Goal: Task Accomplishment & Management: Manage account settings

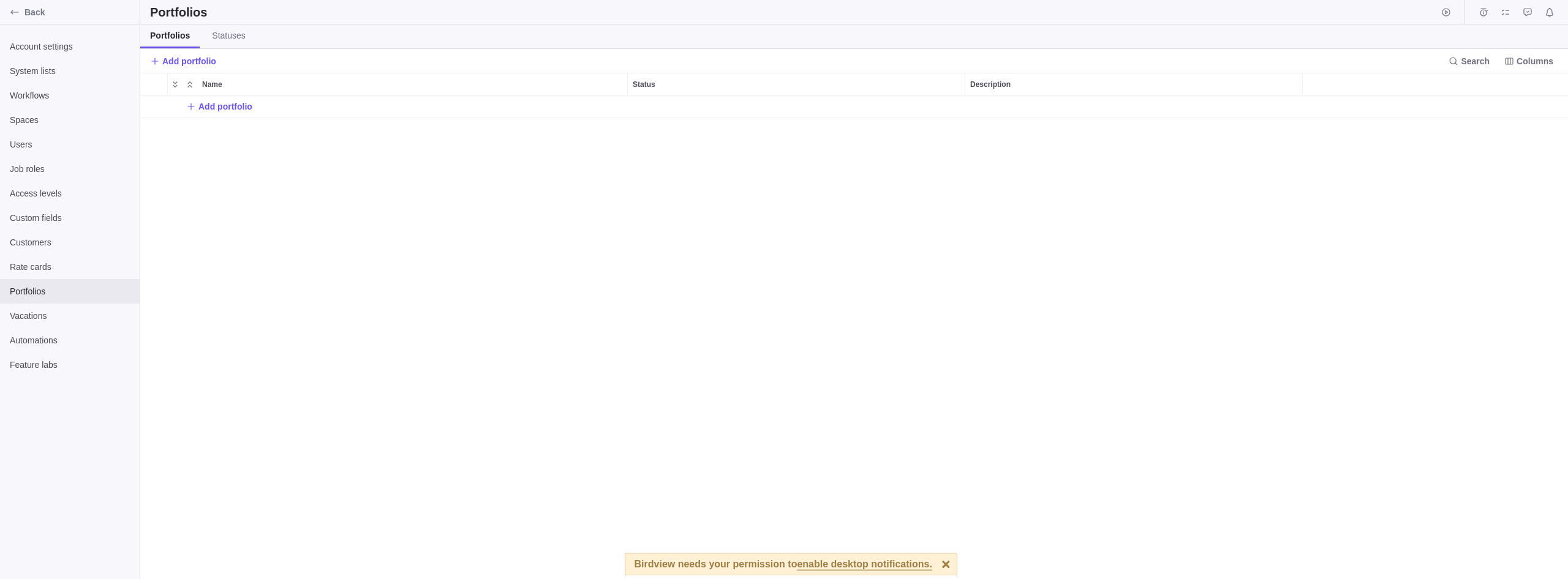
scroll to position [484, 1428]
click at [649, 194] on div "Add portfolio" at bounding box center [854, 337] width 1428 height 484
click at [65, 151] on div "Users" at bounding box center [70, 145] width 140 height 24
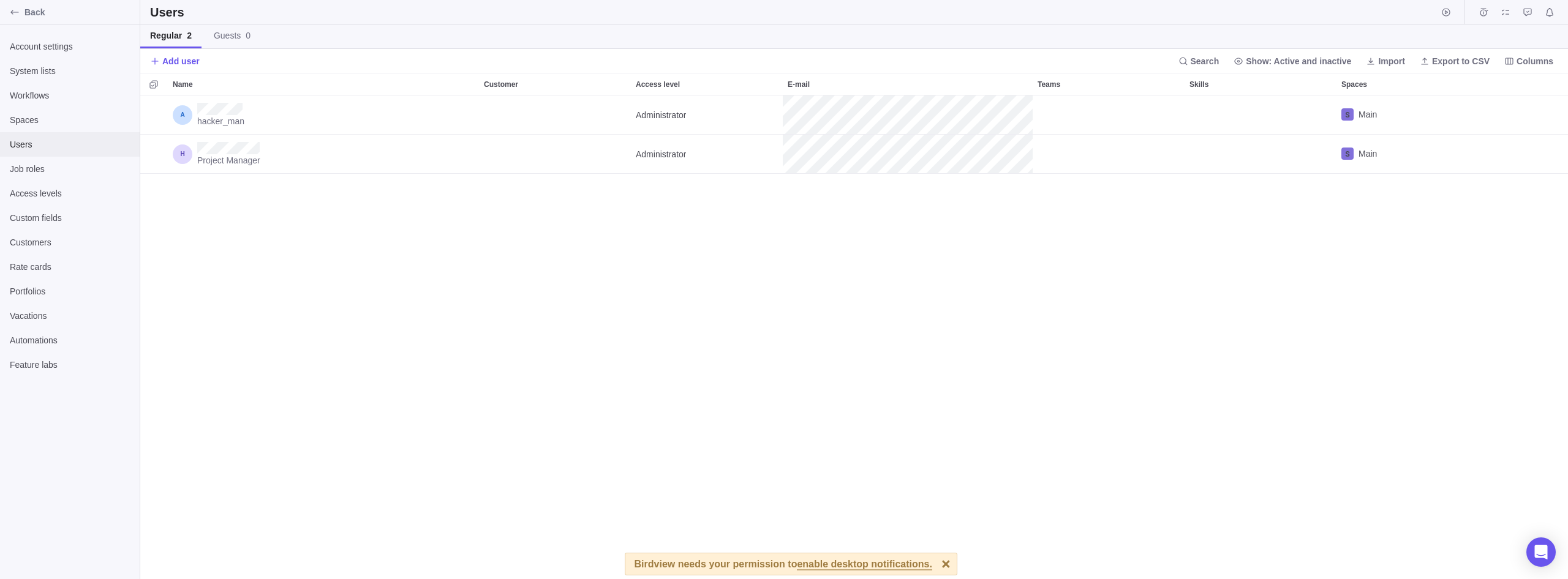
scroll to position [484, 1428]
click at [31, 13] on span "Back" at bounding box center [79, 12] width 110 height 12
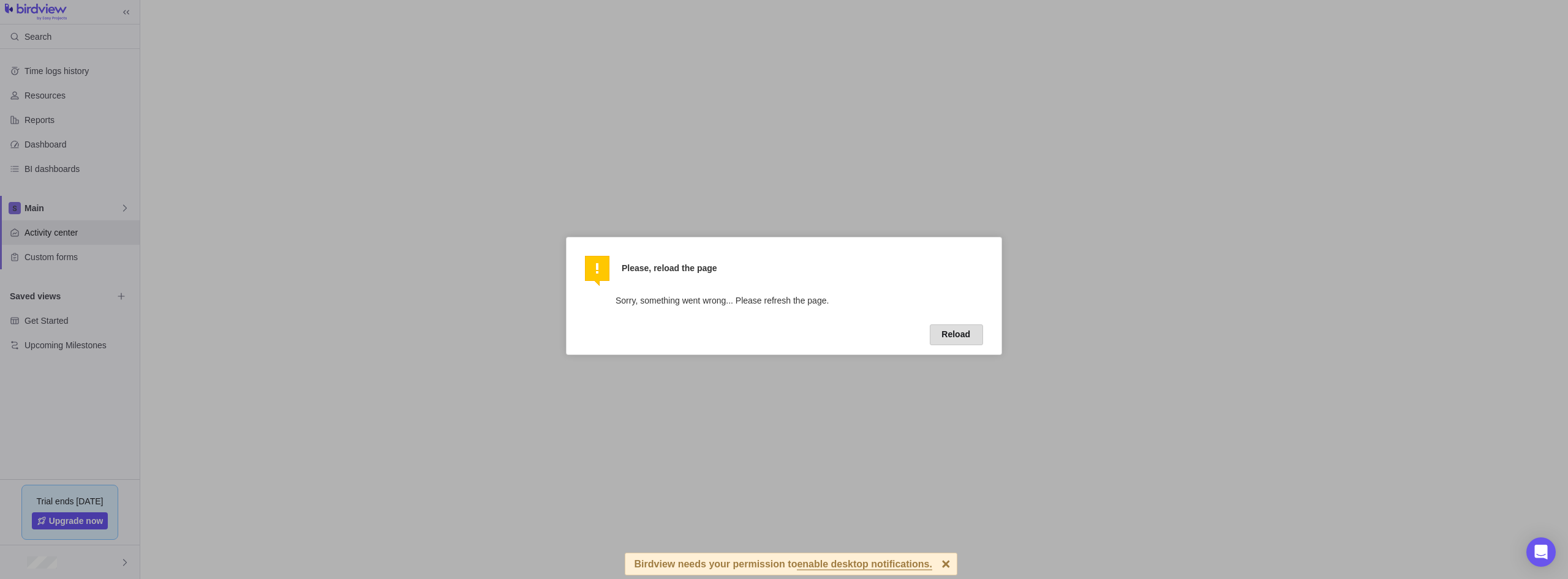
click at [951, 337] on button "Reload" at bounding box center [956, 335] width 53 height 21
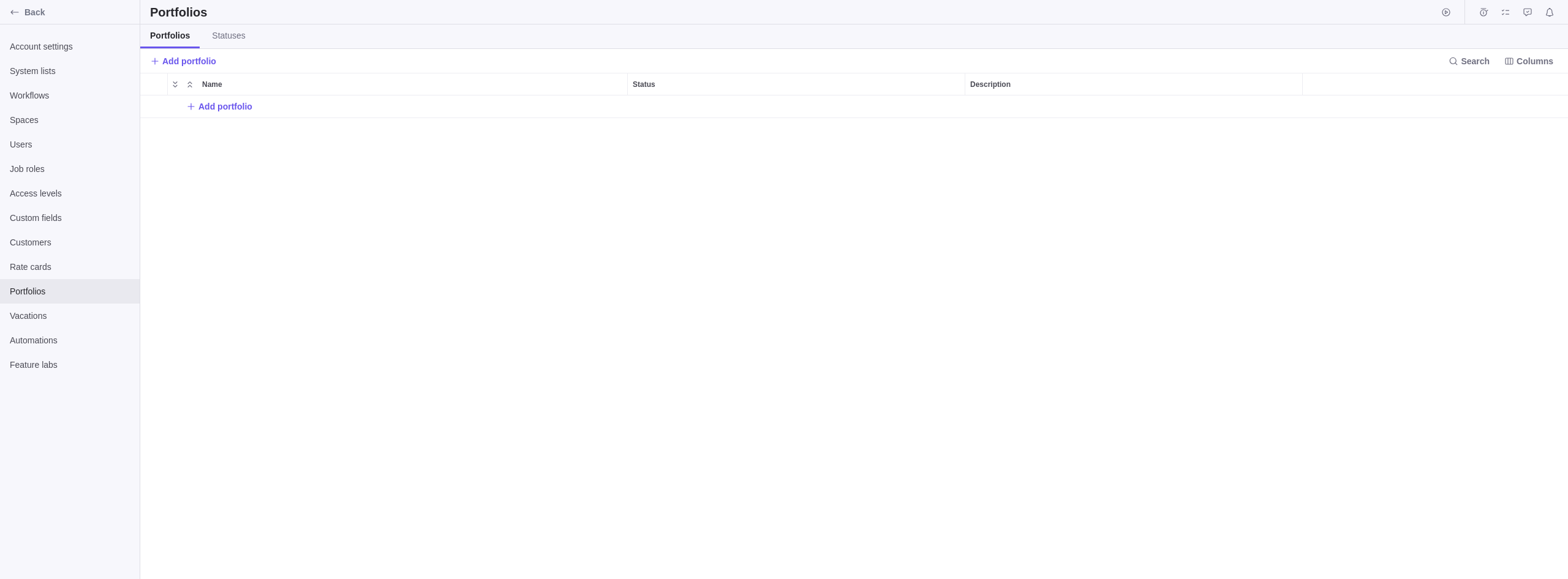
scroll to position [484, 1428]
click at [31, 13] on span "Back" at bounding box center [79, 12] width 110 height 12
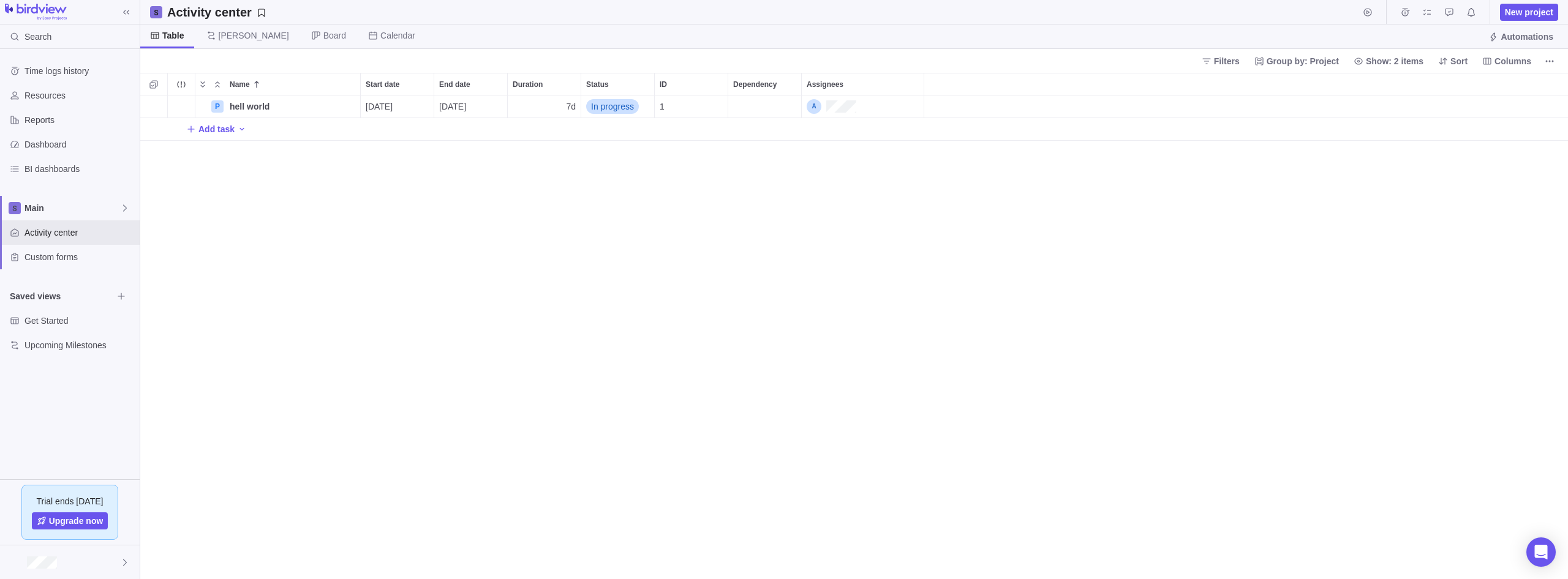
scroll to position [484, 1428]
click at [843, 107] on div "Assignees" at bounding box center [831, 106] width 49 height 15
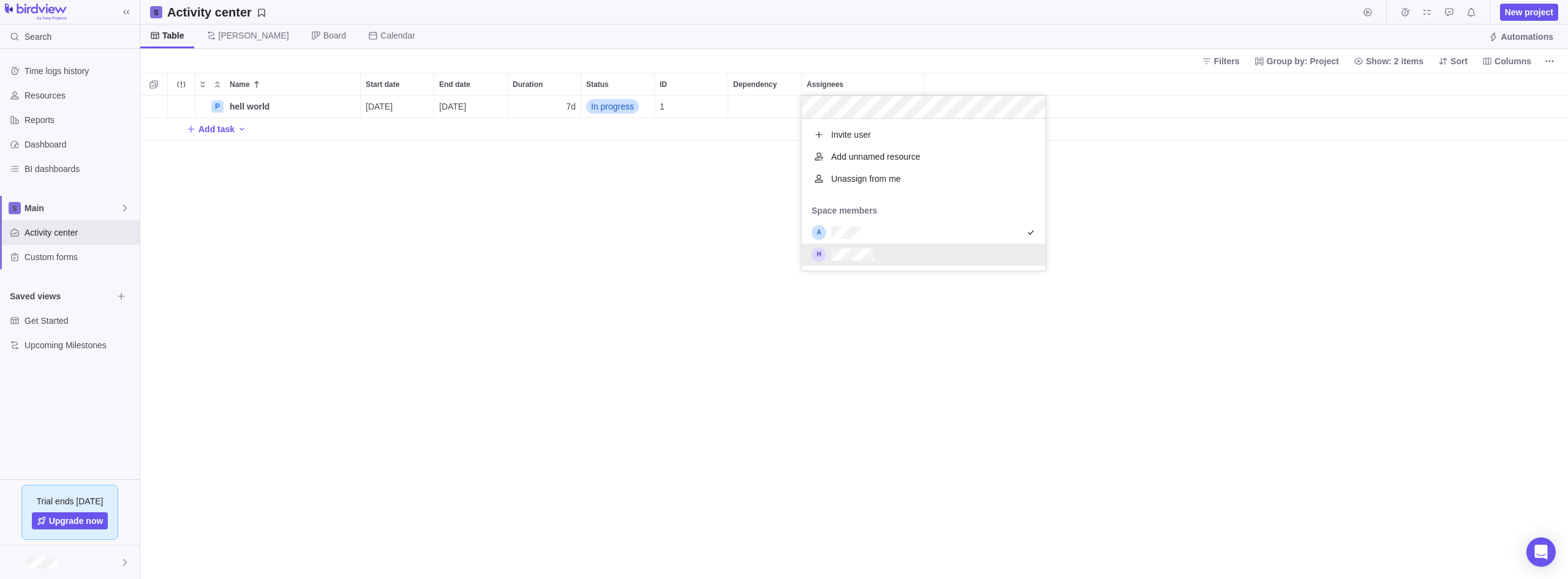
click at [482, 234] on div "Name Start date End date Duration Status ID Dependency Assignees P hell world D…" at bounding box center [854, 326] width 1428 height 506
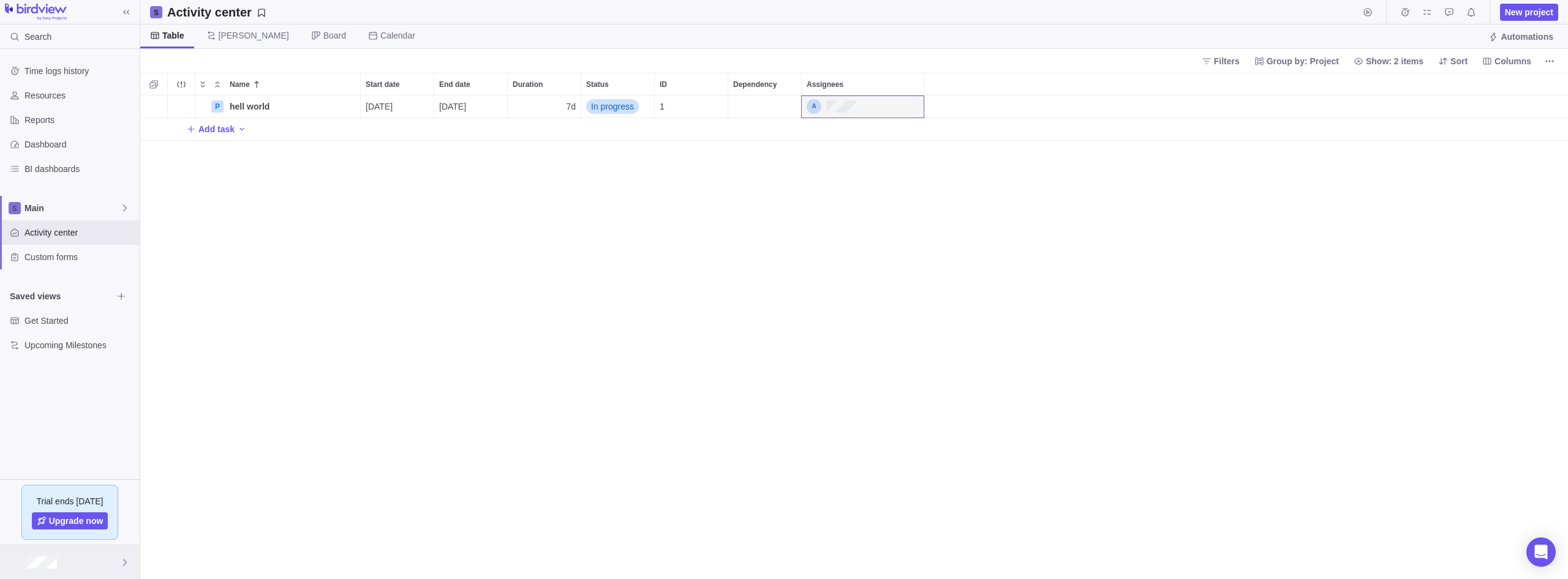
click at [83, 566] on div at bounding box center [70, 562] width 140 height 34
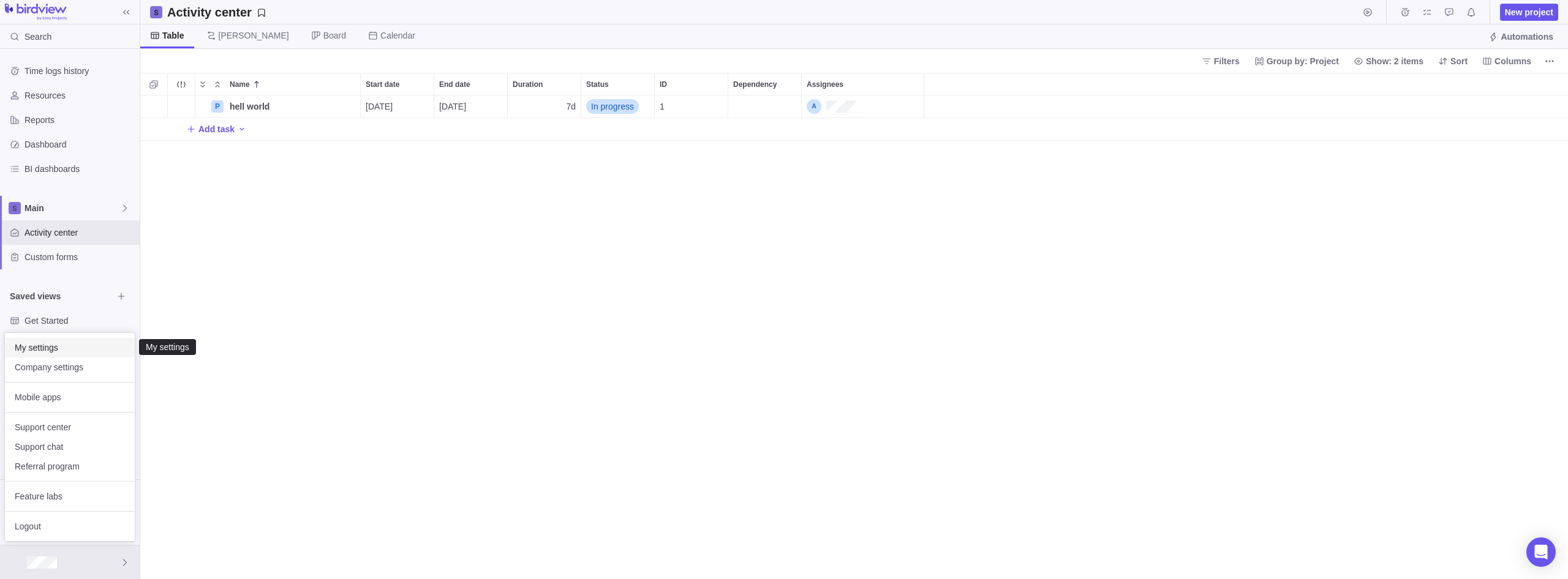
click at [72, 349] on span "My settings" at bounding box center [70, 347] width 110 height 12
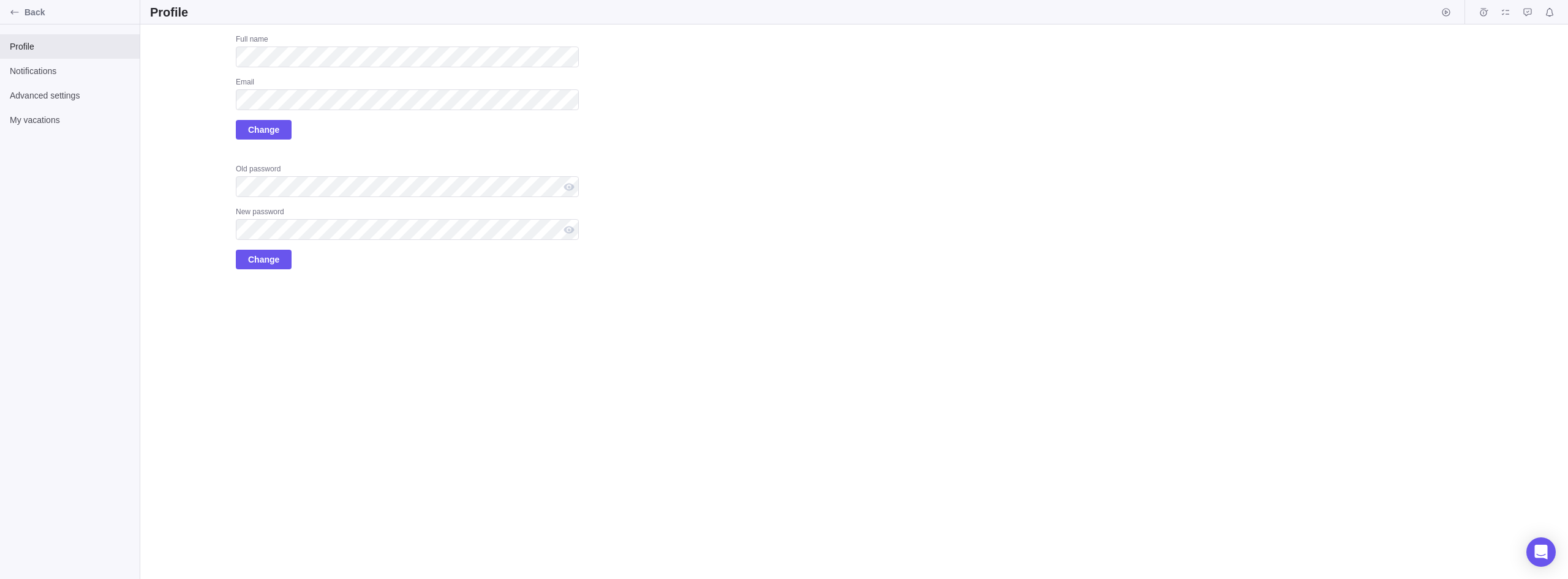
click at [373, 131] on div "Full name Email Change" at bounding box center [407, 87] width 343 height 106
click at [172, 158] on div "Upload Full name Email Change Old password New password Change" at bounding box center [364, 152] width 429 height 235
click at [319, 118] on div "Full name Email Change" at bounding box center [407, 87] width 343 height 106
click at [189, 162] on div "Upload Full name Email Change Old password New password Change" at bounding box center [364, 152] width 429 height 235
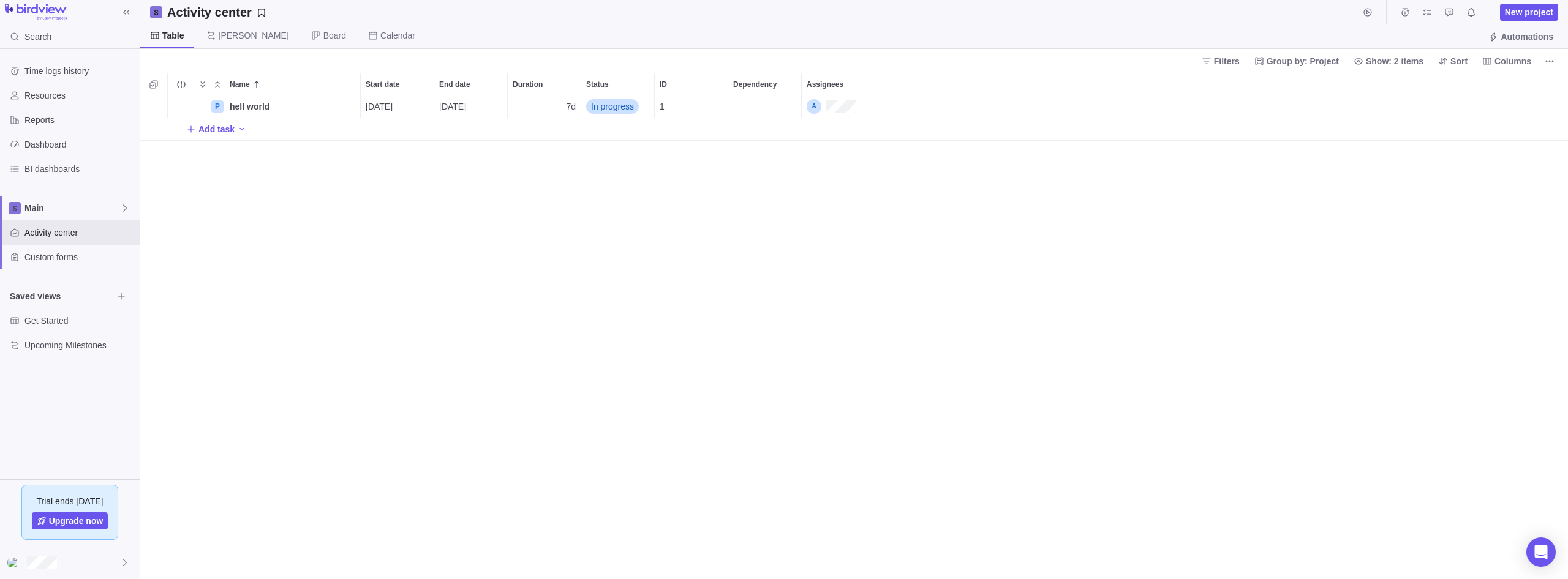
scroll to position [484, 1428]
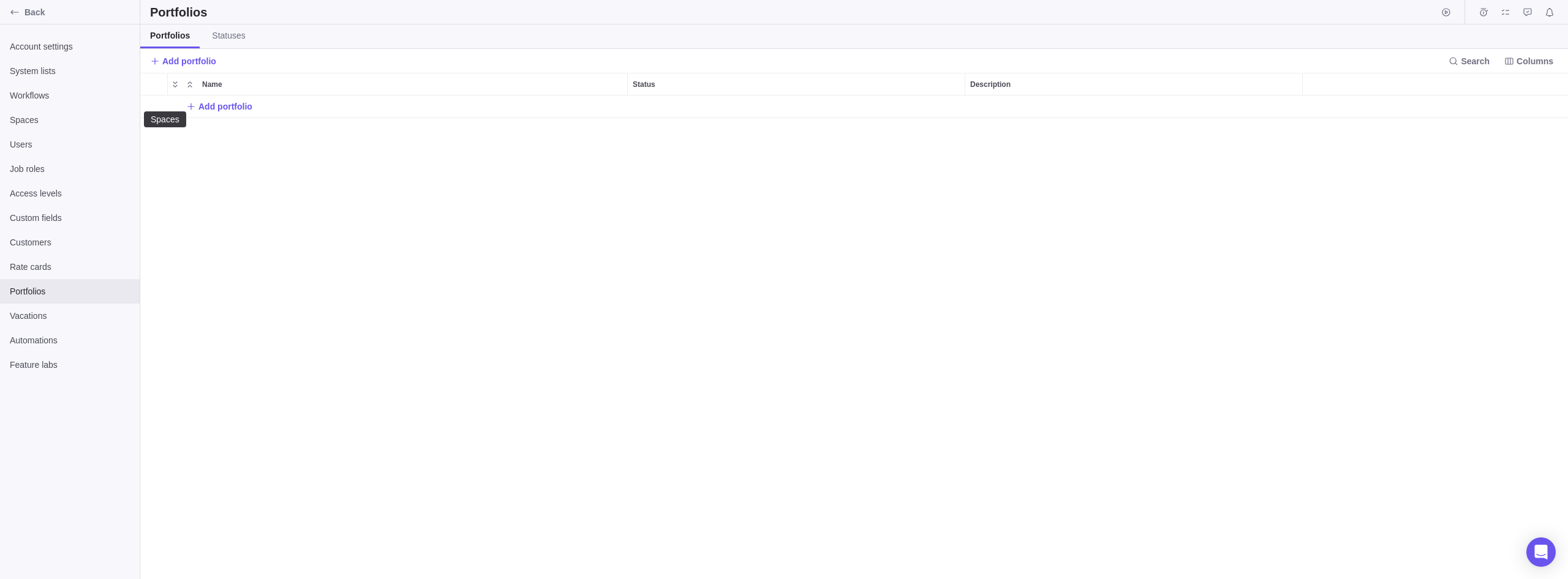
scroll to position [484, 1428]
click at [49, 148] on span "Users" at bounding box center [69, 144] width 120 height 12
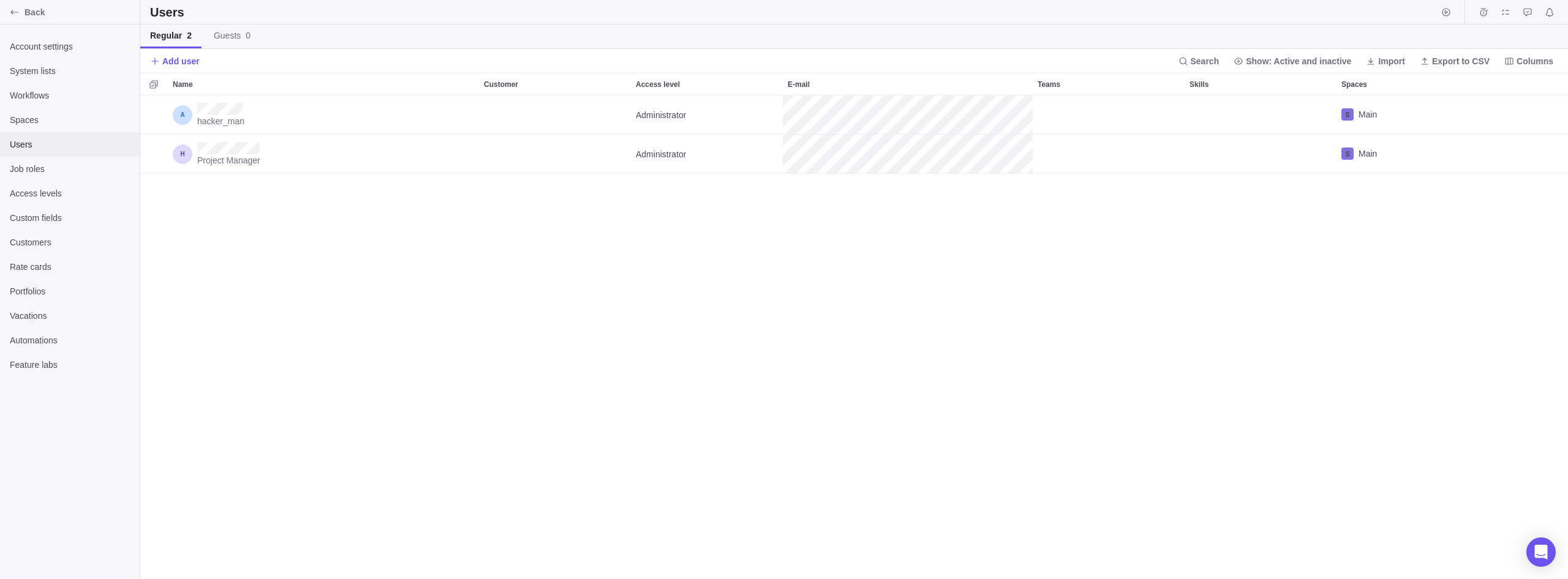
scroll to position [484, 1428]
click at [49, 140] on span "Users" at bounding box center [69, 144] width 120 height 12
click at [29, 41] on span "Account settings" at bounding box center [69, 46] width 120 height 12
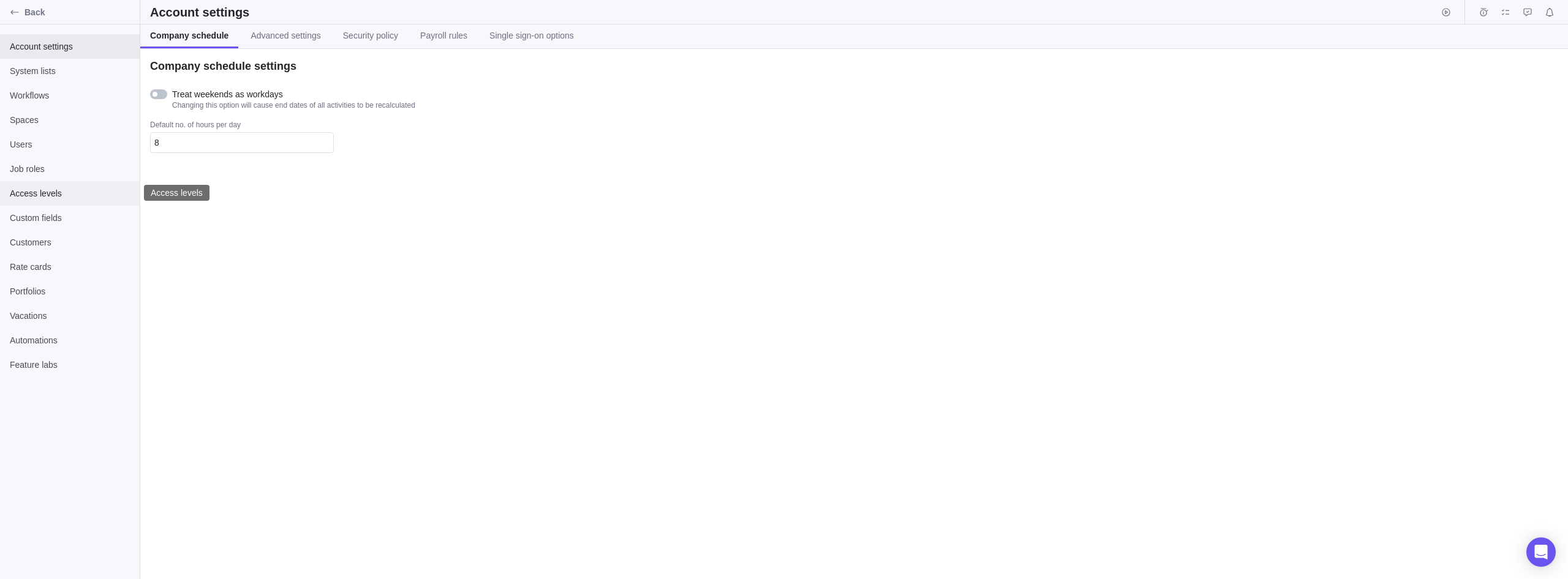
click at [61, 188] on span "Access levels" at bounding box center [69, 193] width 120 height 12
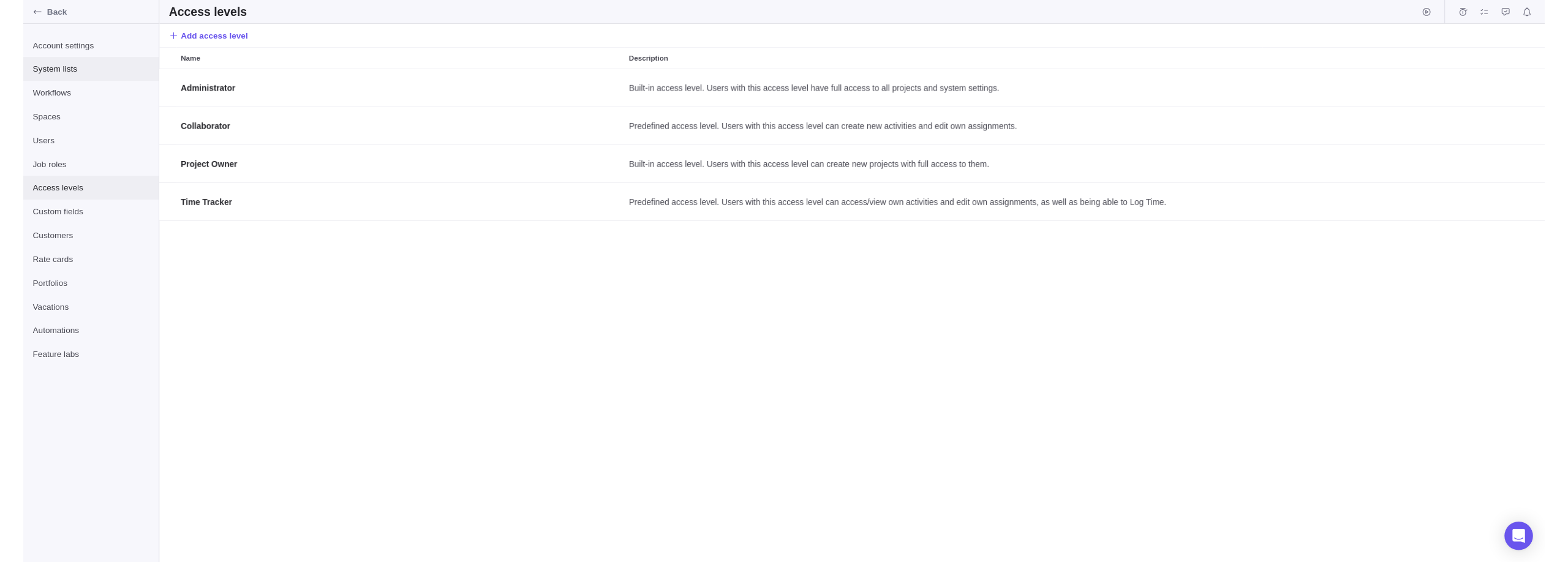
scroll to position [508, 1428]
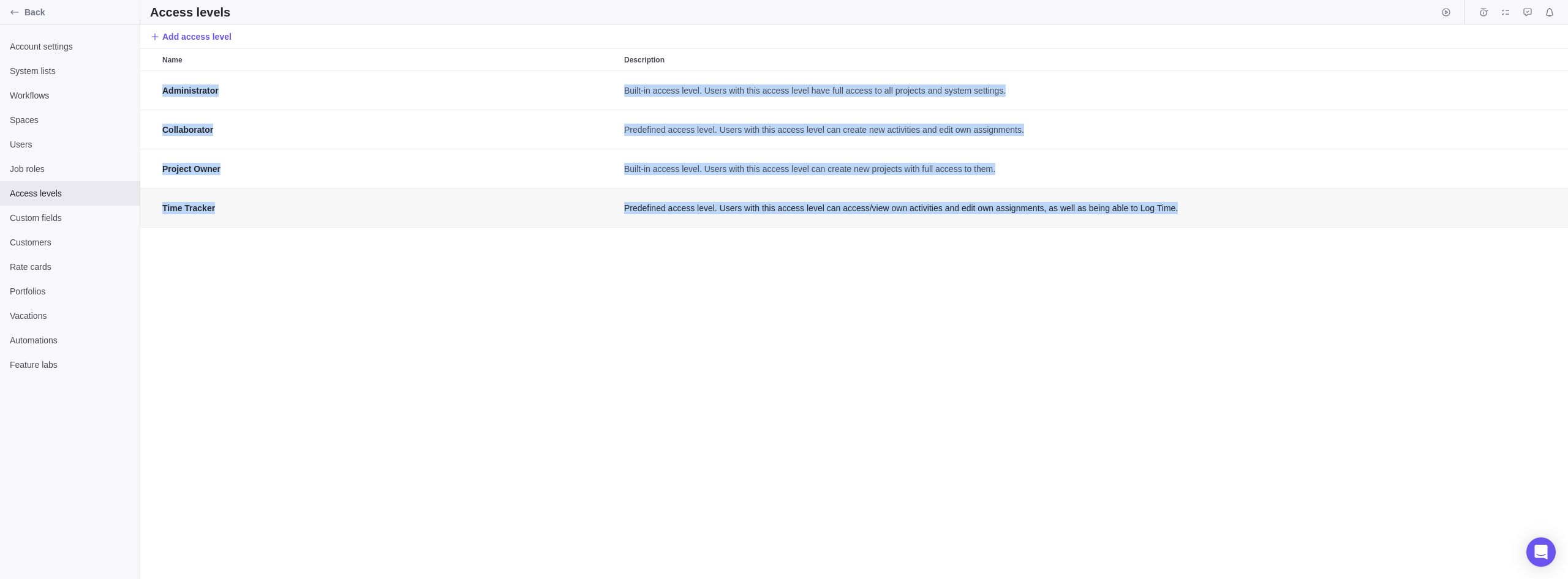
drag, startPoint x: 148, startPoint y: 81, endPoint x: 1241, endPoint y: 213, distance: 1100.9
click at [1241, 213] on div "Administrator Built-in access level. Users with this access level have full acc…" at bounding box center [854, 149] width 1428 height 157
copy div "Administrator Built-in access level. Users with this access level have full acc…"
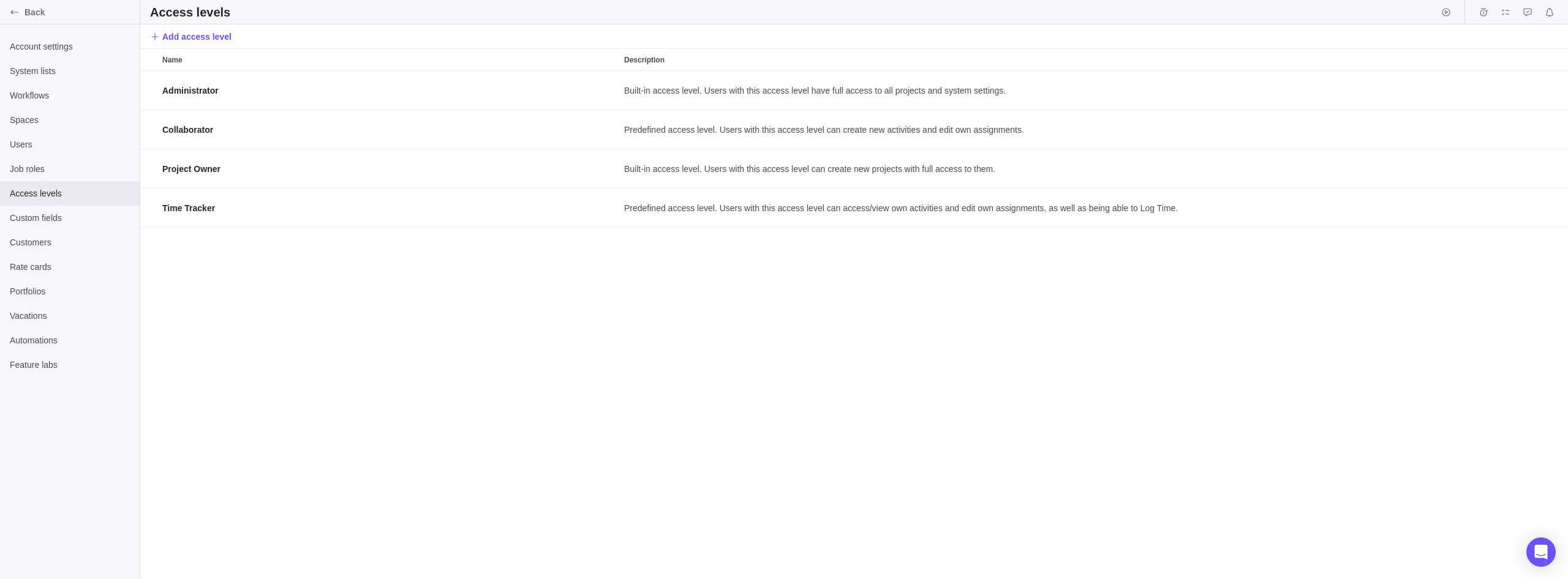
click at [1194, 340] on div "Administrator Built-in access level. Users with this access level have full acc…" at bounding box center [854, 325] width 1428 height 508
click at [436, 416] on div "Administrator Built-in access level. Users with this access level have full acc…" at bounding box center [854, 325] width 1428 height 508
click at [33, 15] on span "Back" at bounding box center [79, 12] width 110 height 12
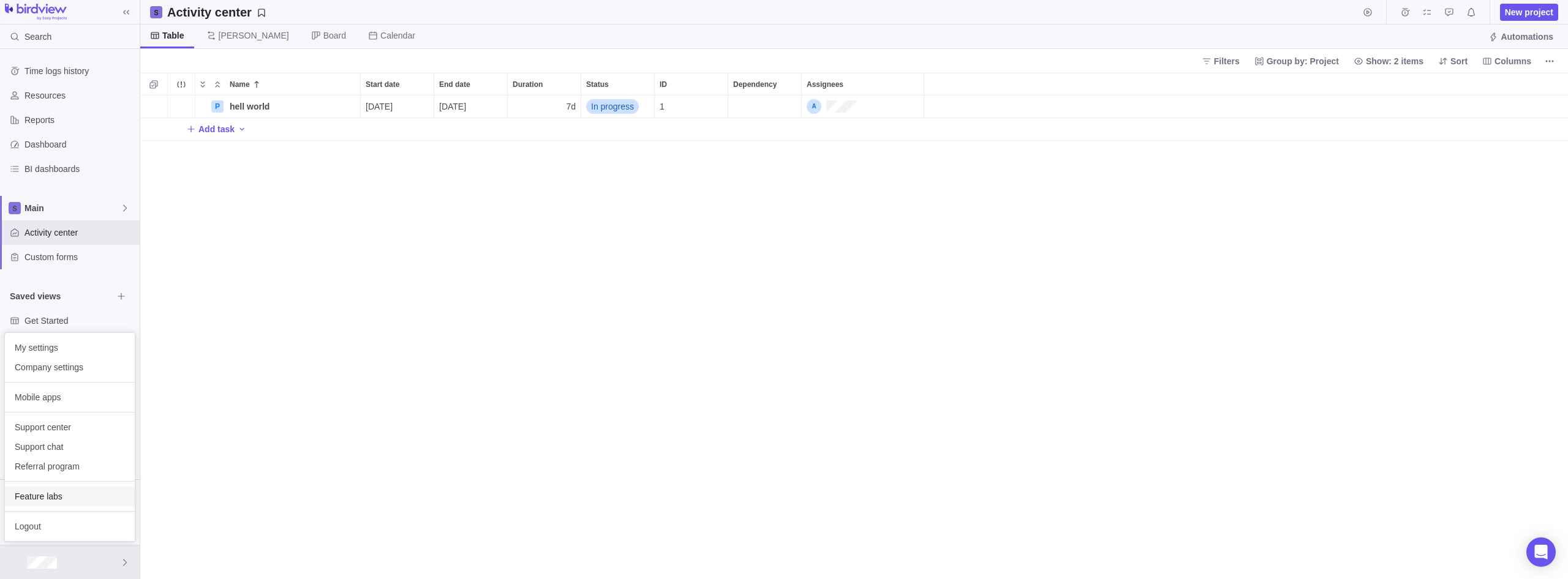
scroll to position [484, 1428]
click at [64, 346] on span "My settings" at bounding box center [70, 347] width 110 height 12
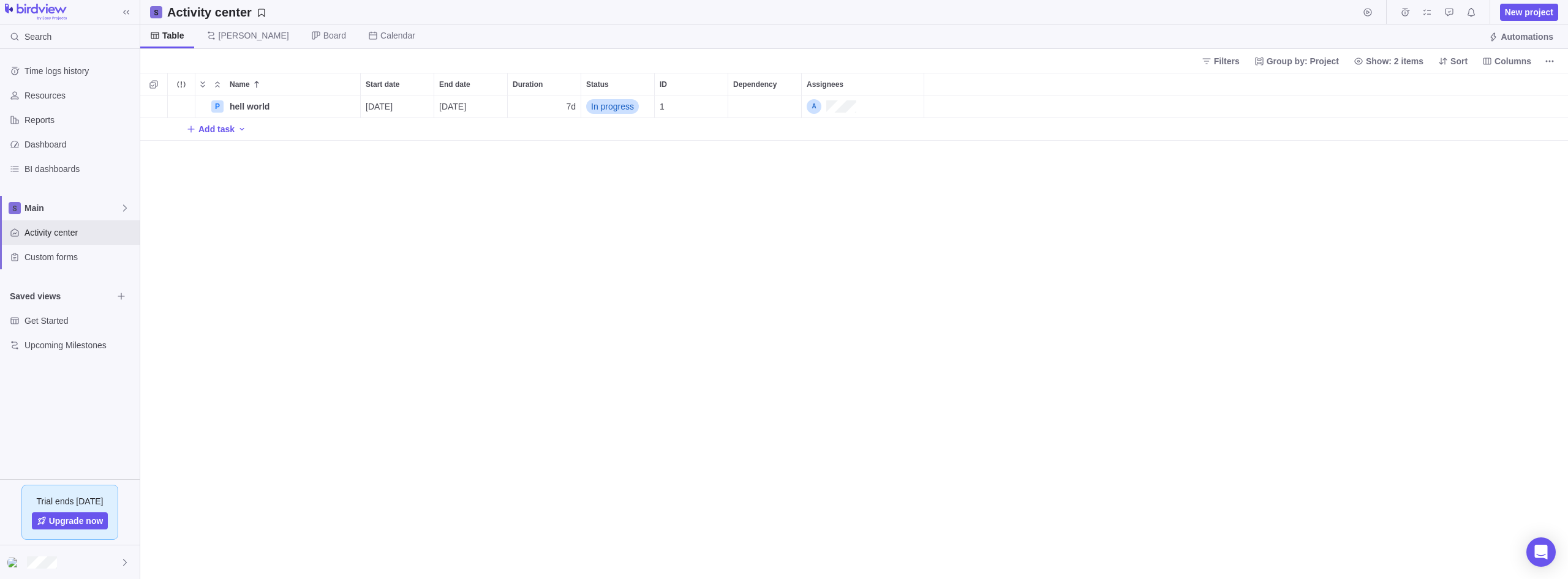
scroll to position [484, 1428]
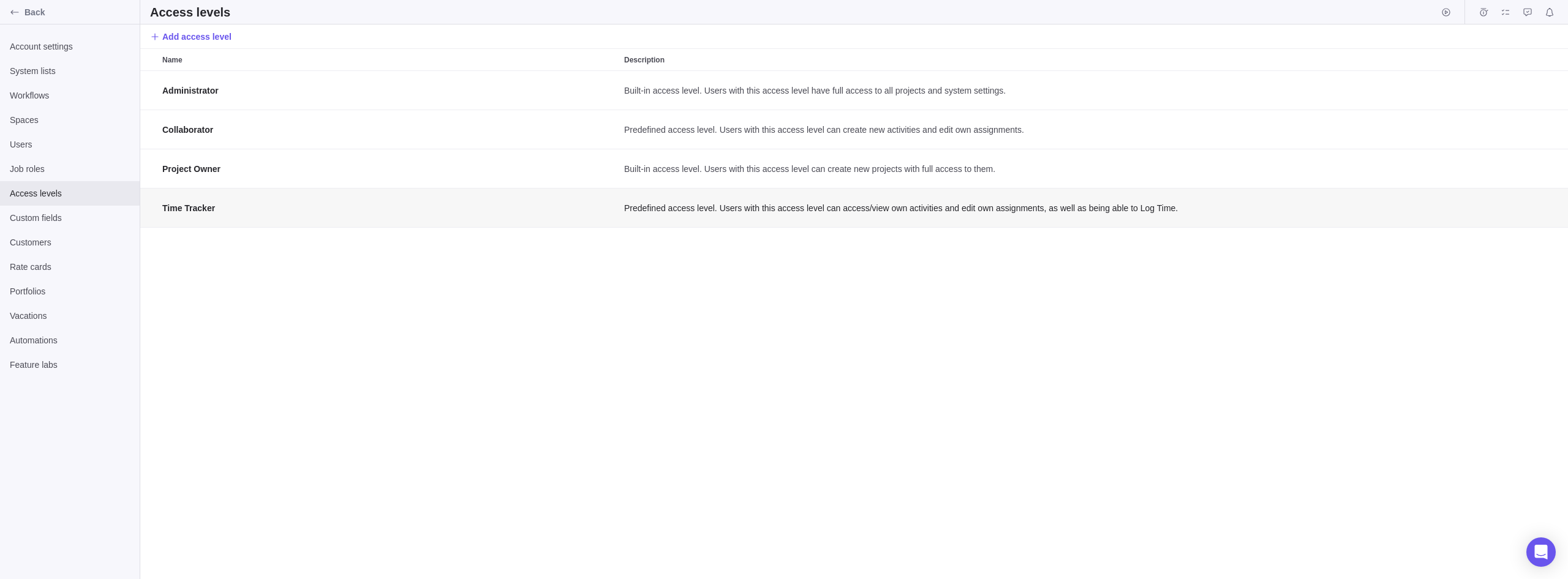
scroll to position [508, 1428]
click at [63, 45] on span "Account settings" at bounding box center [69, 46] width 120 height 12
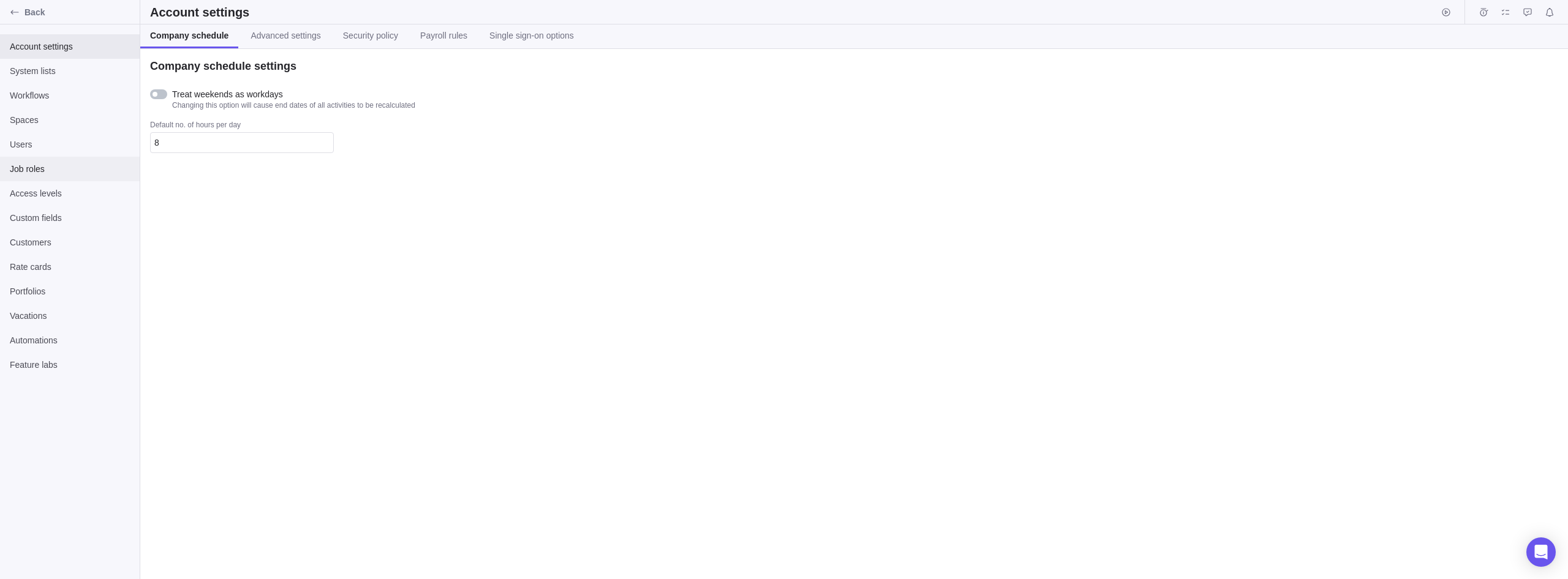
click at [60, 162] on div "Job roles" at bounding box center [70, 169] width 140 height 24
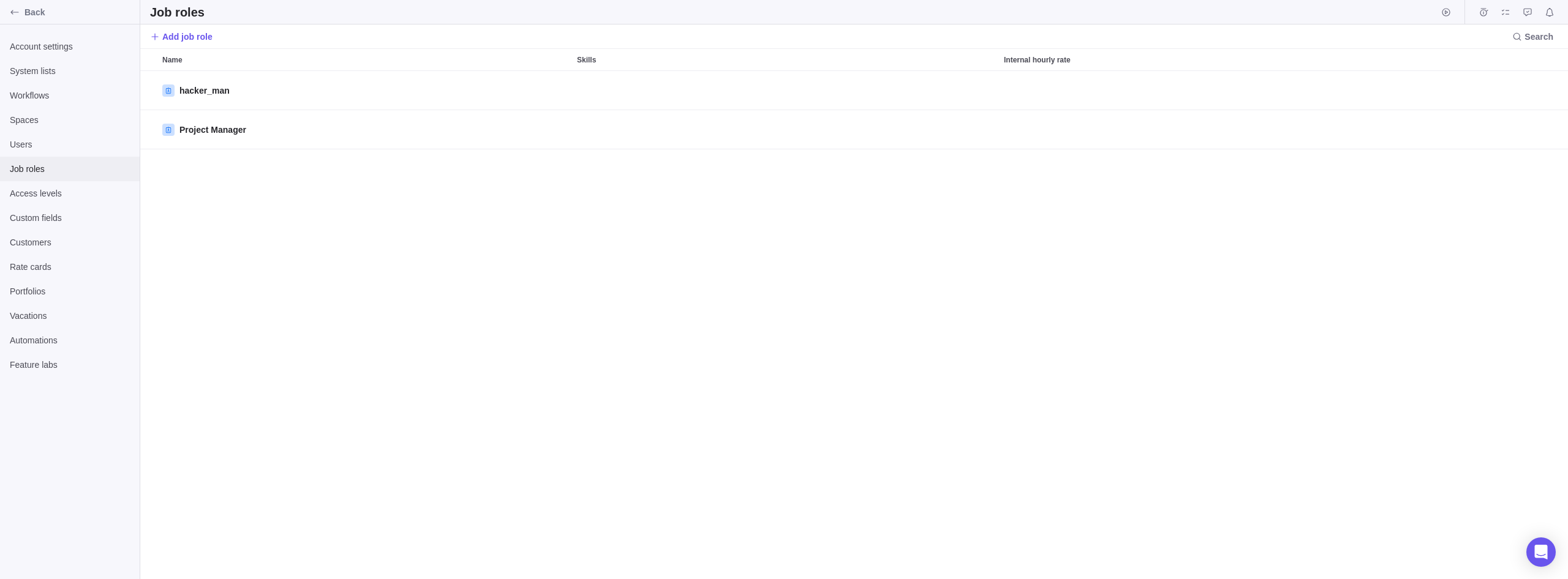
scroll to position [508, 1428]
click at [48, 155] on div "Users" at bounding box center [70, 145] width 140 height 24
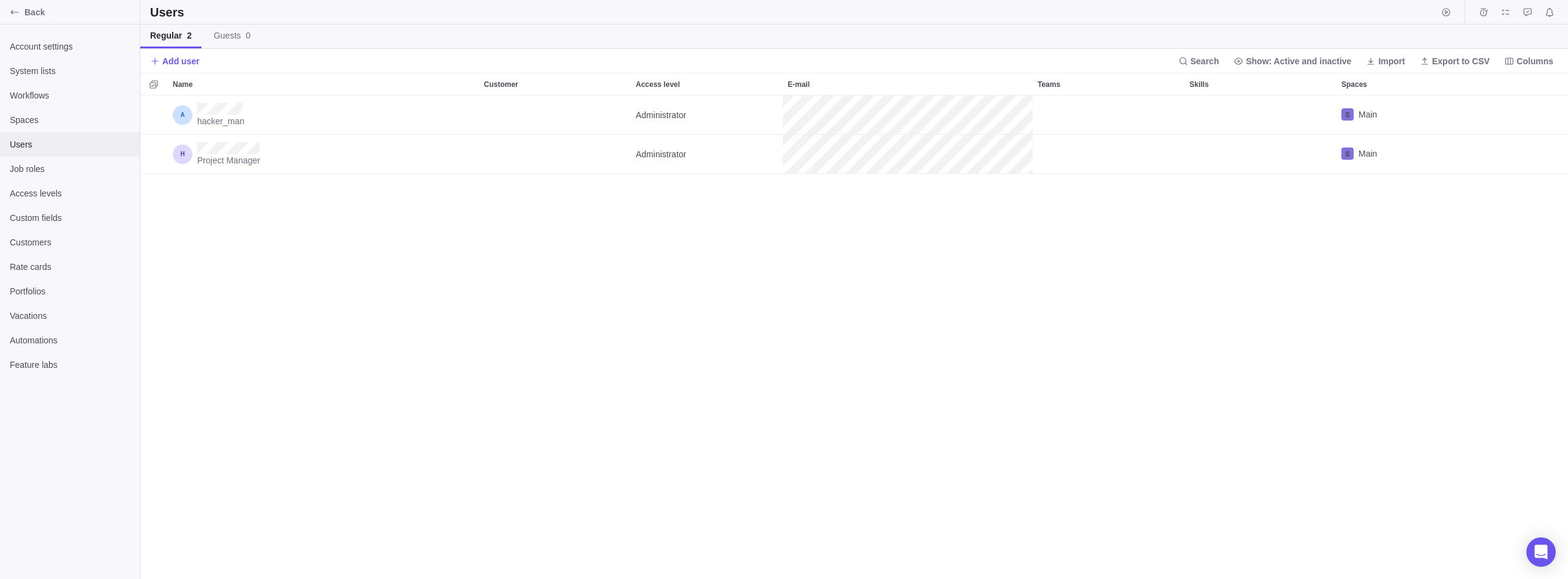
scroll to position [484, 1428]
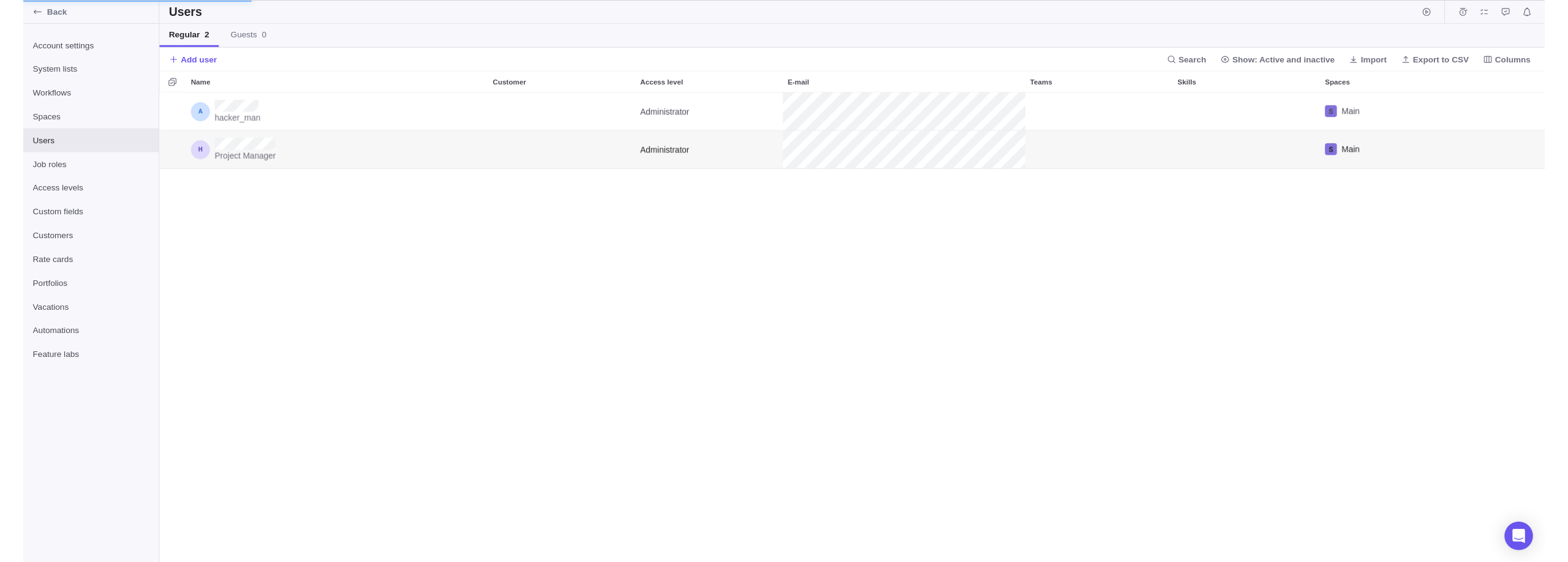
scroll to position [484, 1163]
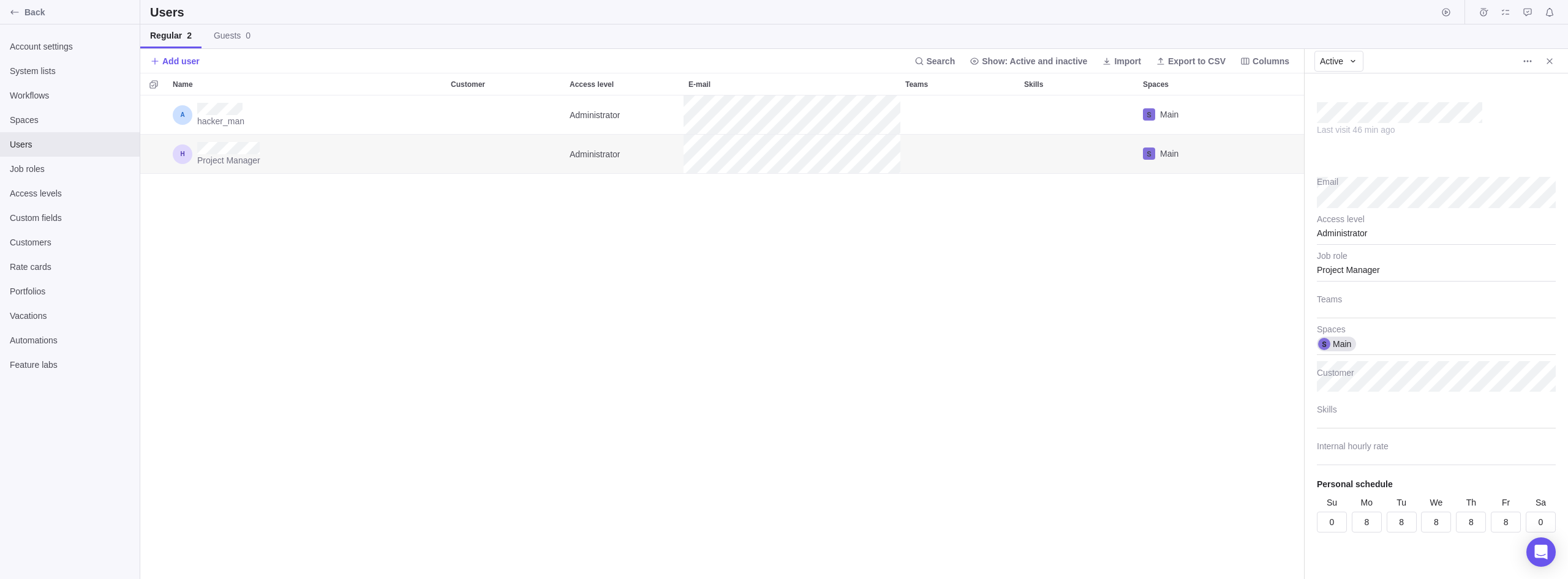
click at [1382, 135] on div "Last visit 46 min ago" at bounding box center [1400, 129] width 165 height 12
click at [1507, 120] on img at bounding box center [1525, 116] width 61 height 10
click at [1519, 120] on img at bounding box center [1525, 116] width 61 height 10
type textarea "x"
click at [406, 303] on div "hacker_man Administrator Main Project Manager Administrator Main" at bounding box center [722, 337] width 1163 height 484
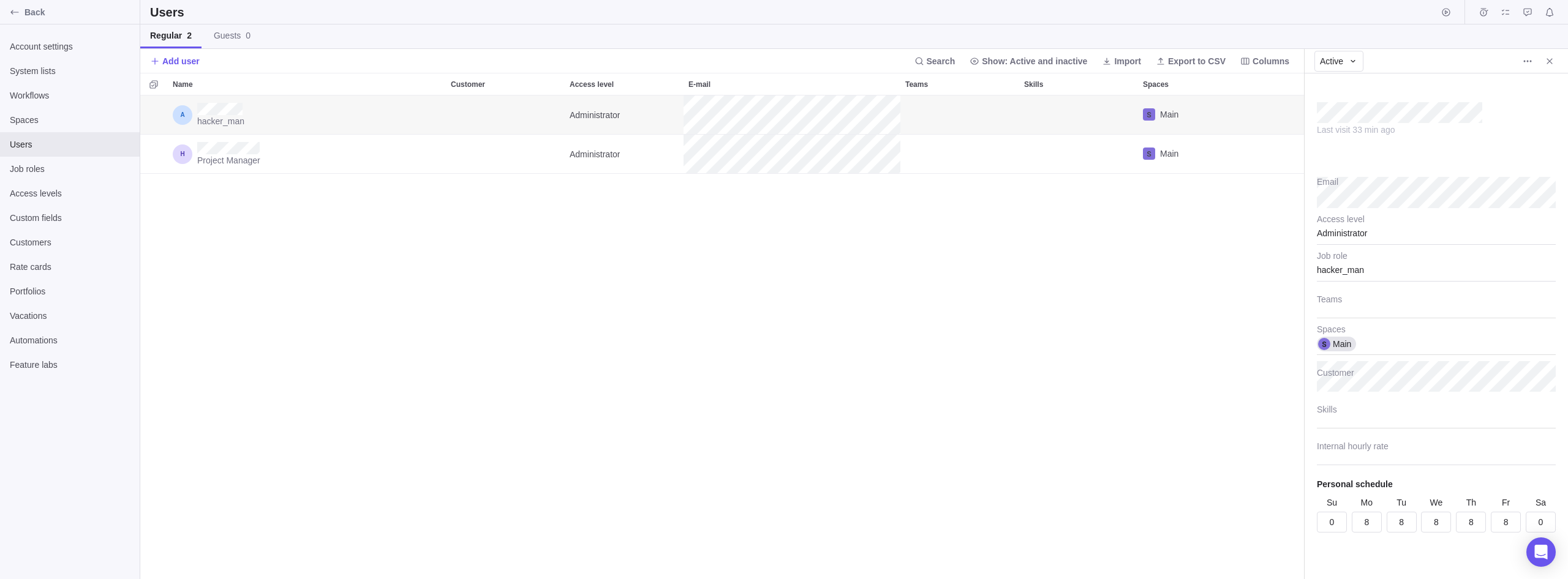
scroll to position [484, 1163]
type textarea "x"
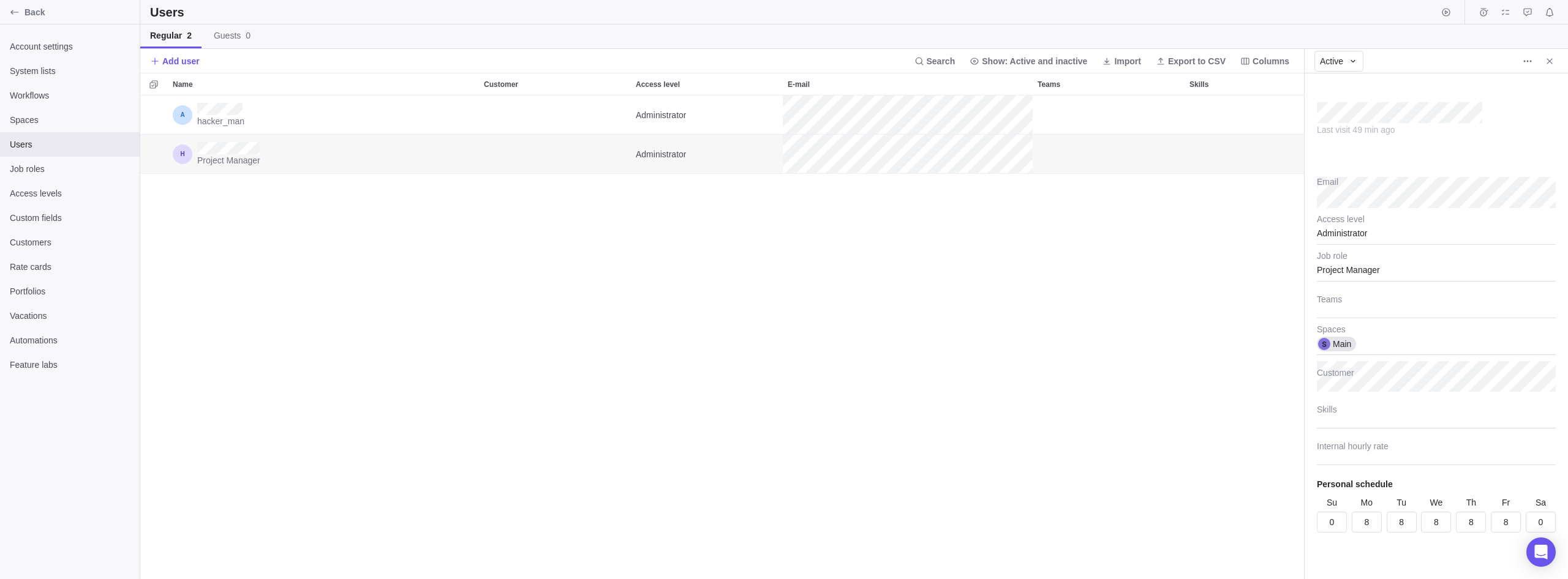
scroll to position [484, 1163]
type textarea "x"
click at [19, 10] on icon "Back" at bounding box center [14, 12] width 10 height 10
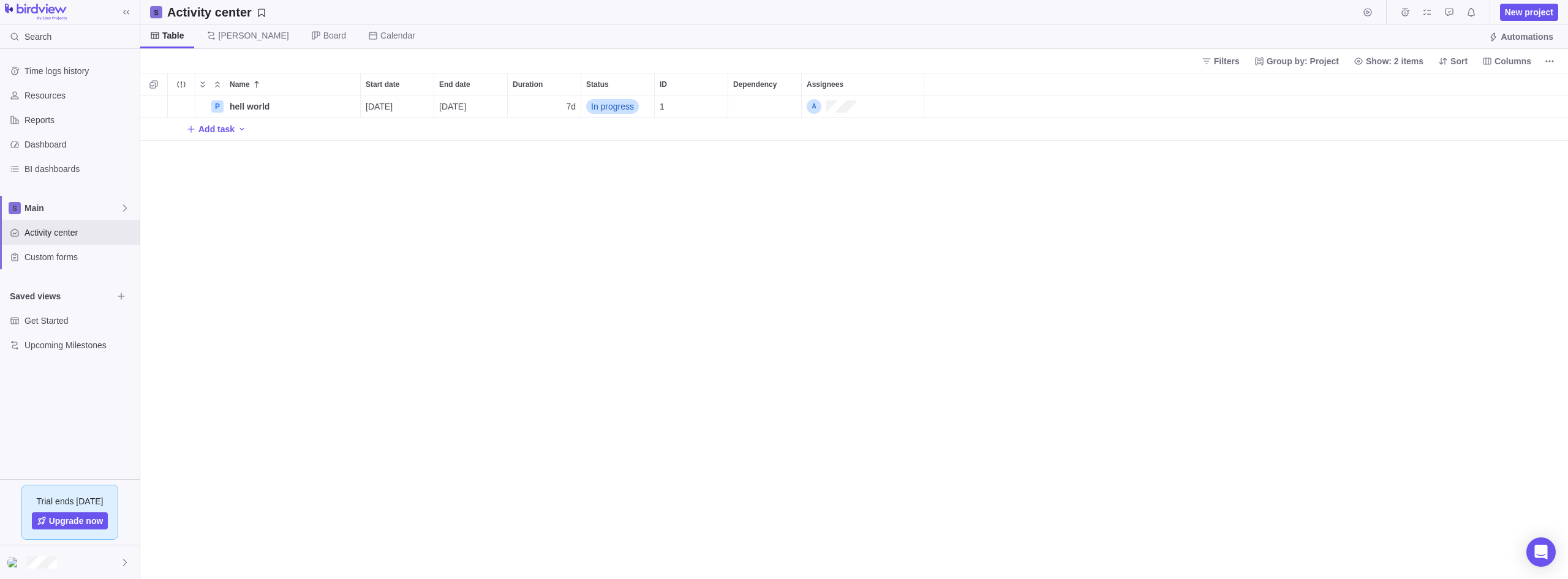
scroll to position [484, 1428]
click at [834, 104] on div "Assignees" at bounding box center [831, 106] width 49 height 15
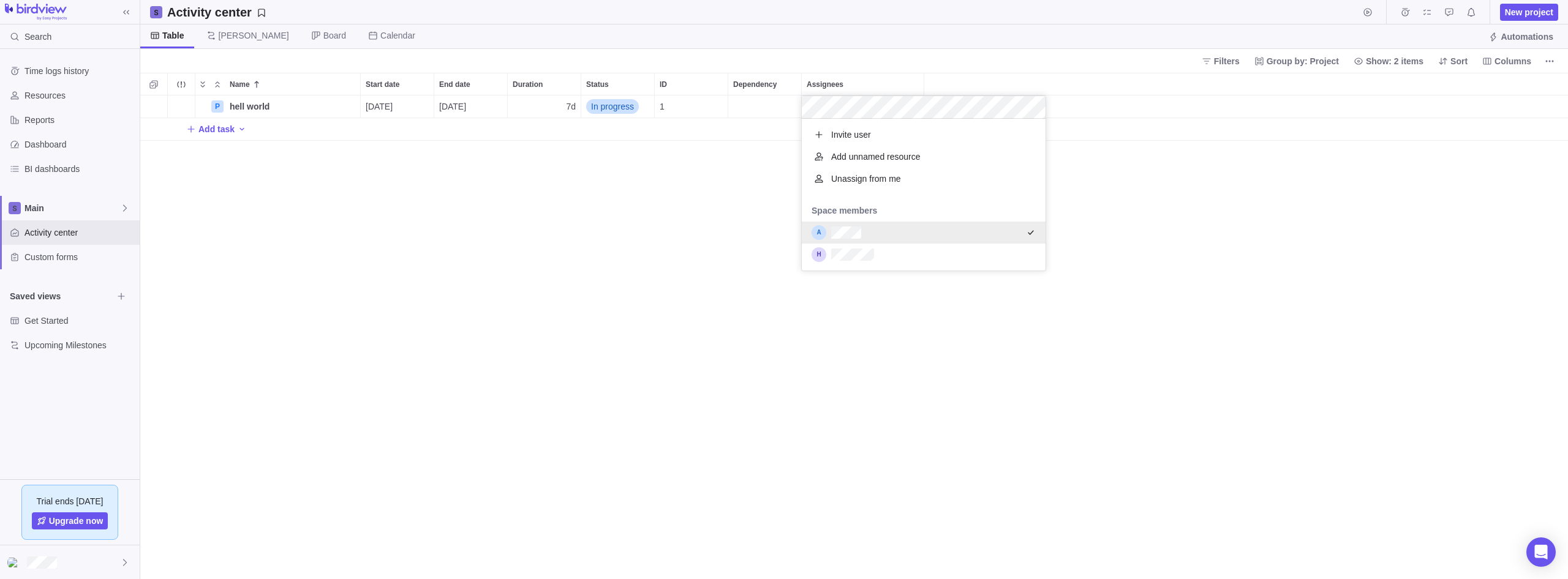
click at [667, 186] on div "Name Start date End date Duration Status ID Dependency Assignees P hell world D…" at bounding box center [854, 326] width 1428 height 506
